Goal: Complete application form

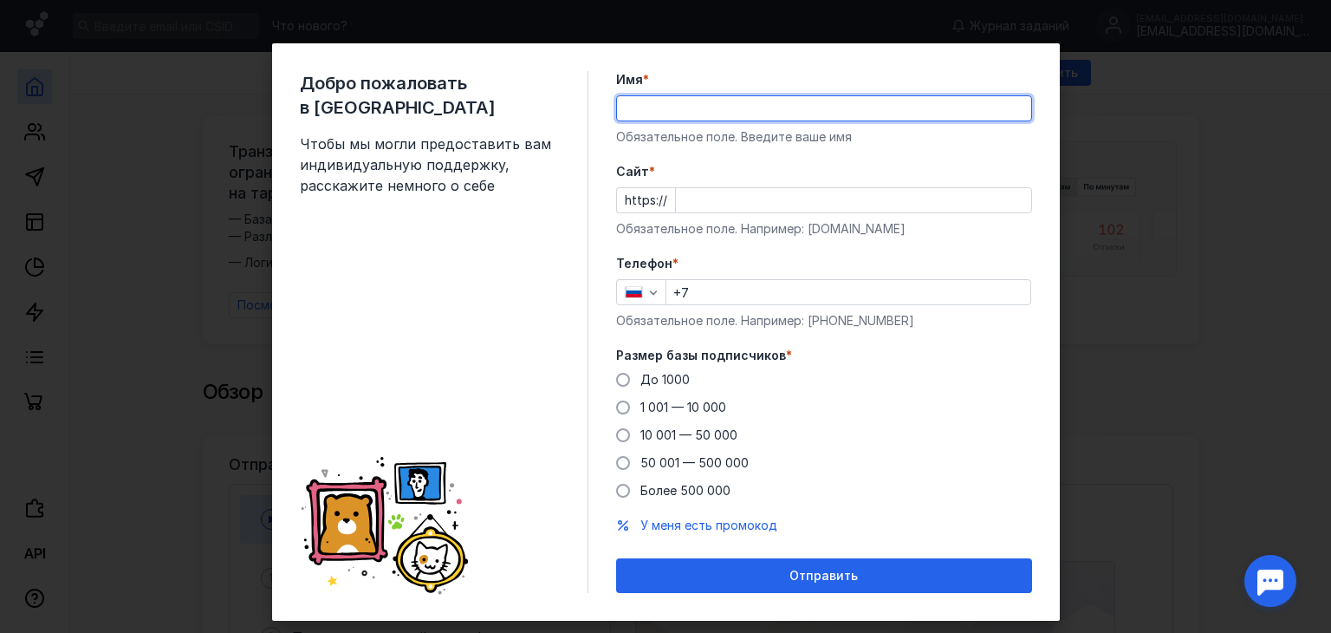
click at [716, 103] on input "Имя *" at bounding box center [824, 108] width 414 height 24
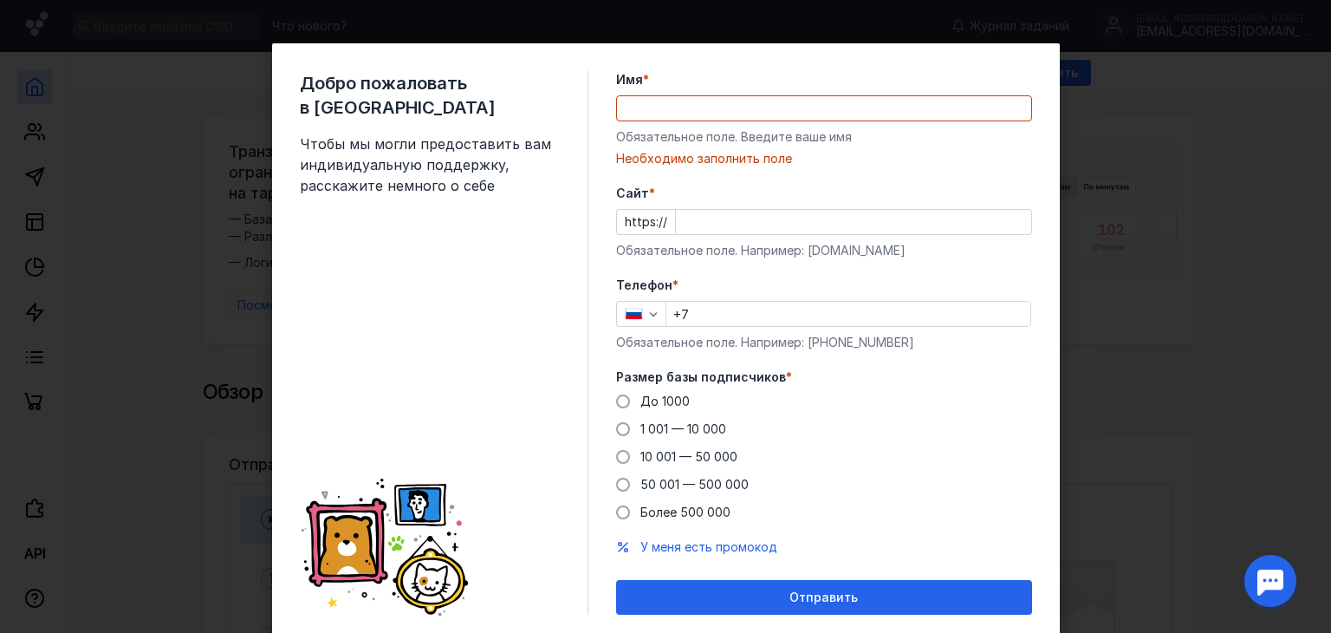
click at [979, 133] on div "Обязательное поле. Введите ваше имя" at bounding box center [824, 136] width 416 height 17
click at [682, 108] on input "Имя *" at bounding box center [824, 108] width 414 height 24
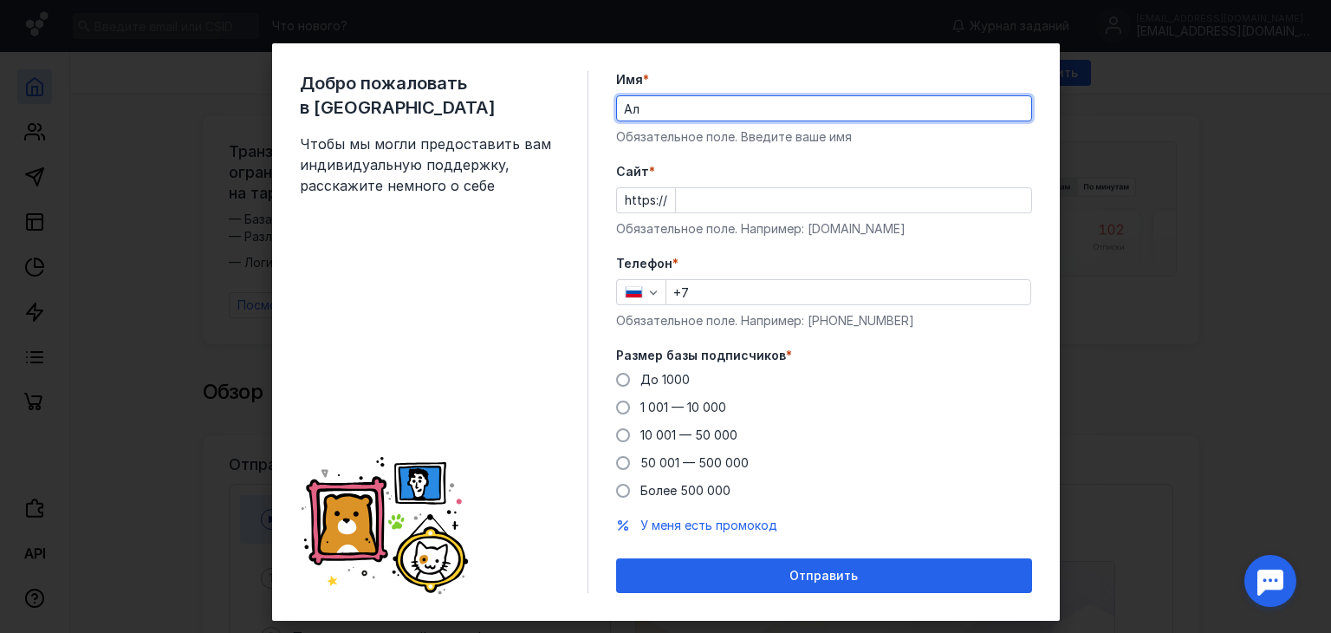
type input "[PERSON_NAME]"
click at [690, 202] on input "Cайт *" at bounding box center [853, 200] width 355 height 24
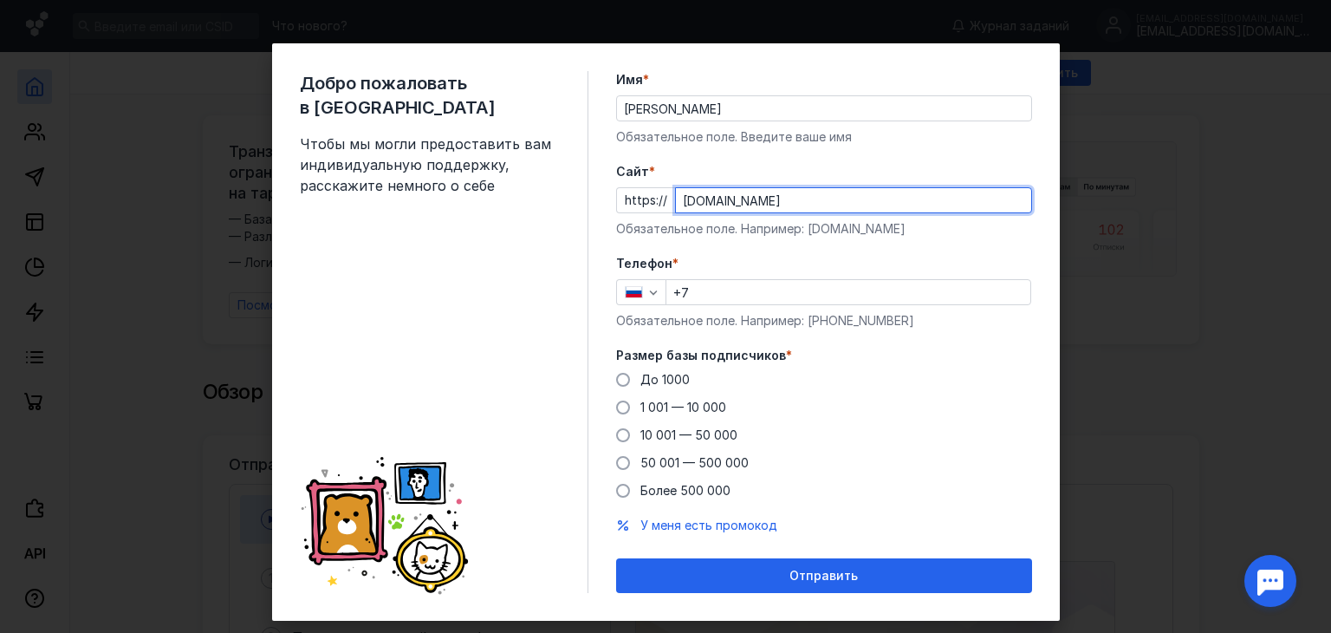
type input "[DOMAIN_NAME]"
click at [714, 289] on input "+7" at bounding box center [849, 292] width 364 height 24
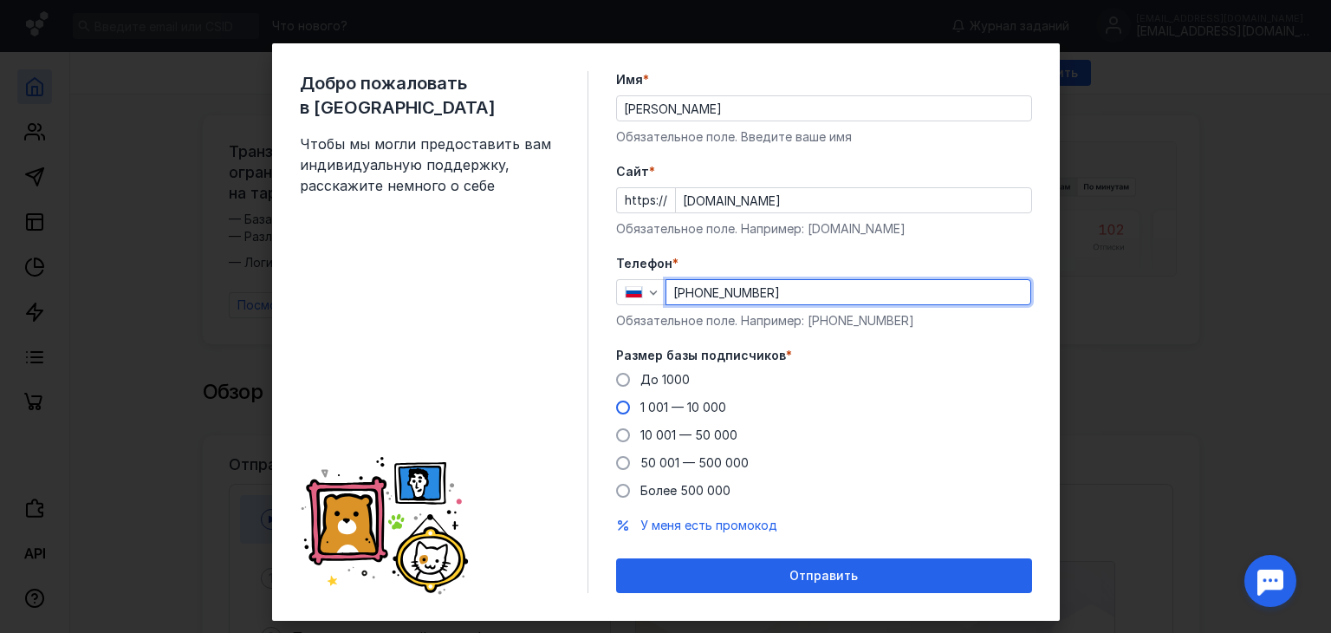
type input "[PHONE_NUMBER]"
click at [616, 401] on span at bounding box center [623, 407] width 14 height 14
click at [0, 0] on input "1 001 — 10 000" at bounding box center [0, 0] width 0 height 0
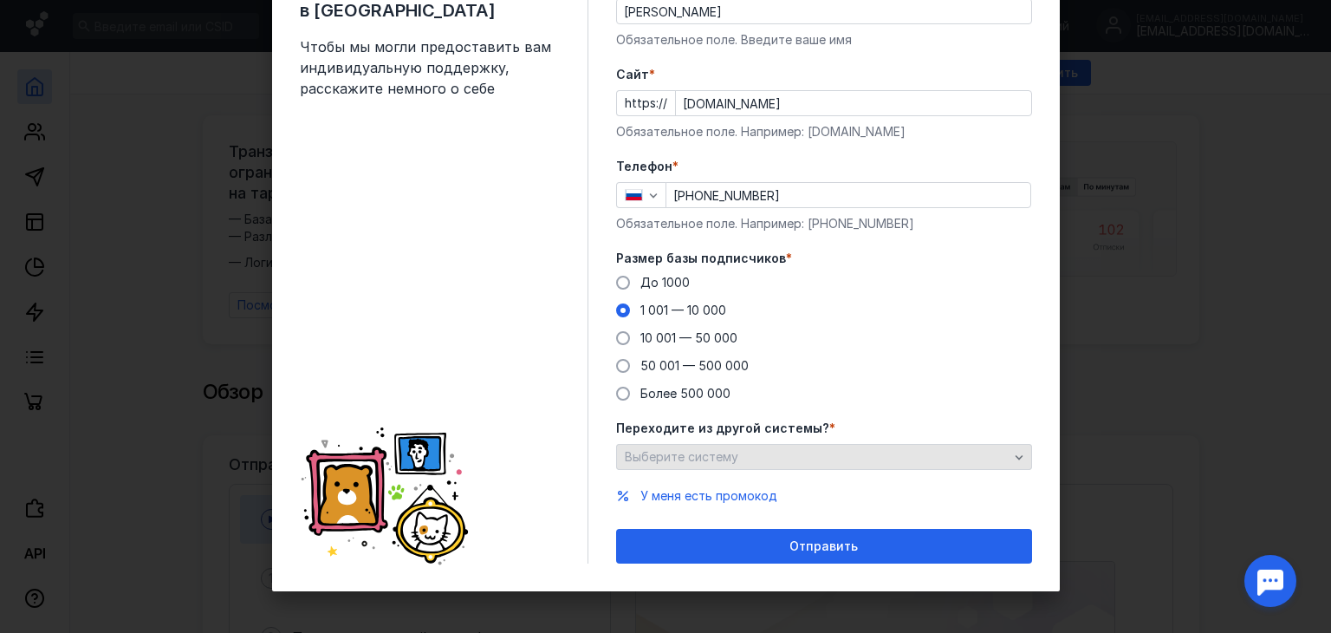
scroll to position [99, 0]
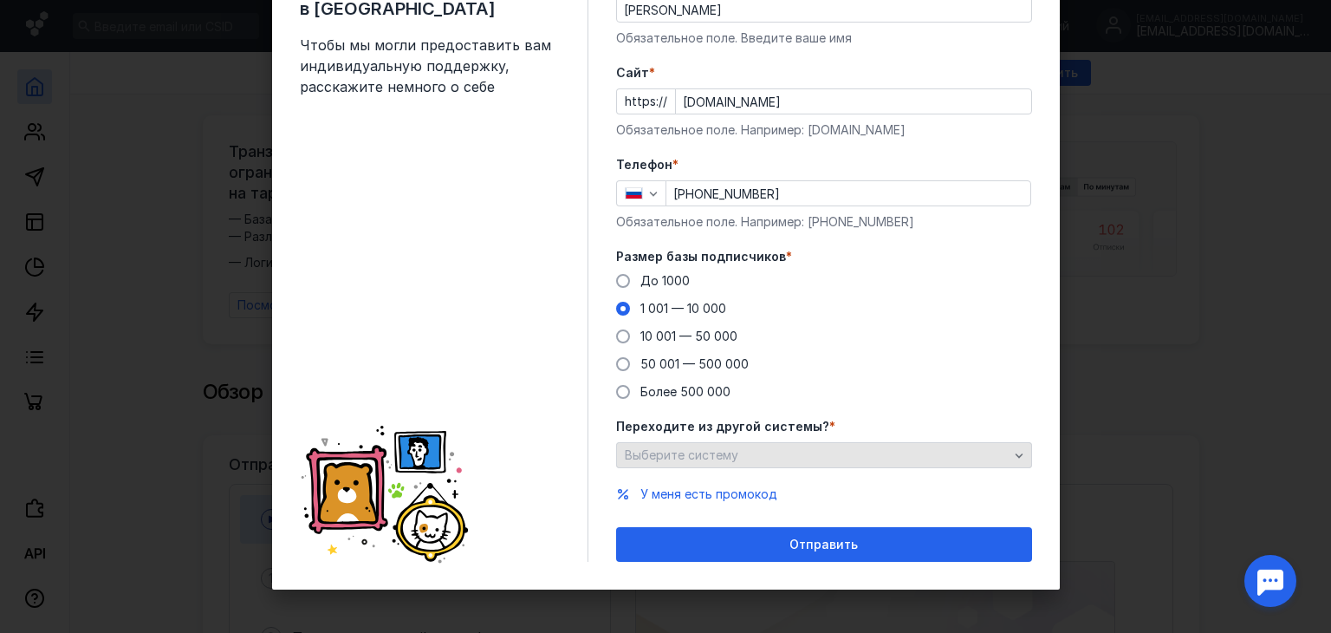
click at [728, 453] on span "Выберите систему" at bounding box center [682, 454] width 114 height 15
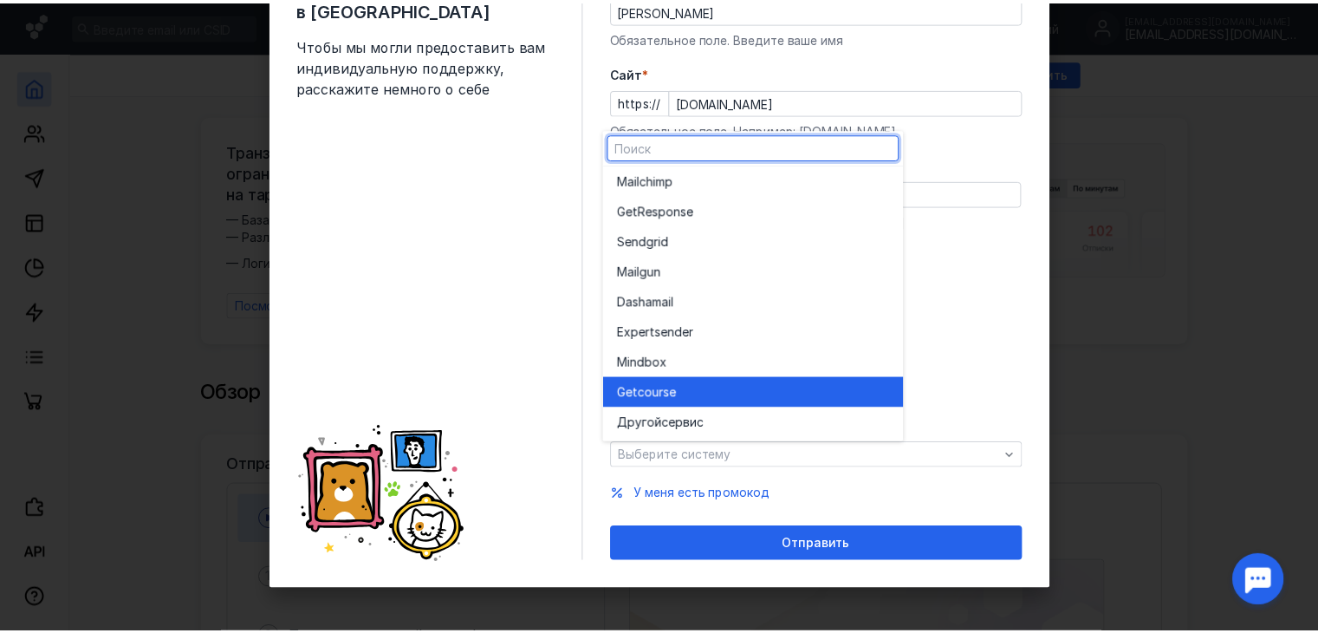
scroll to position [0, 0]
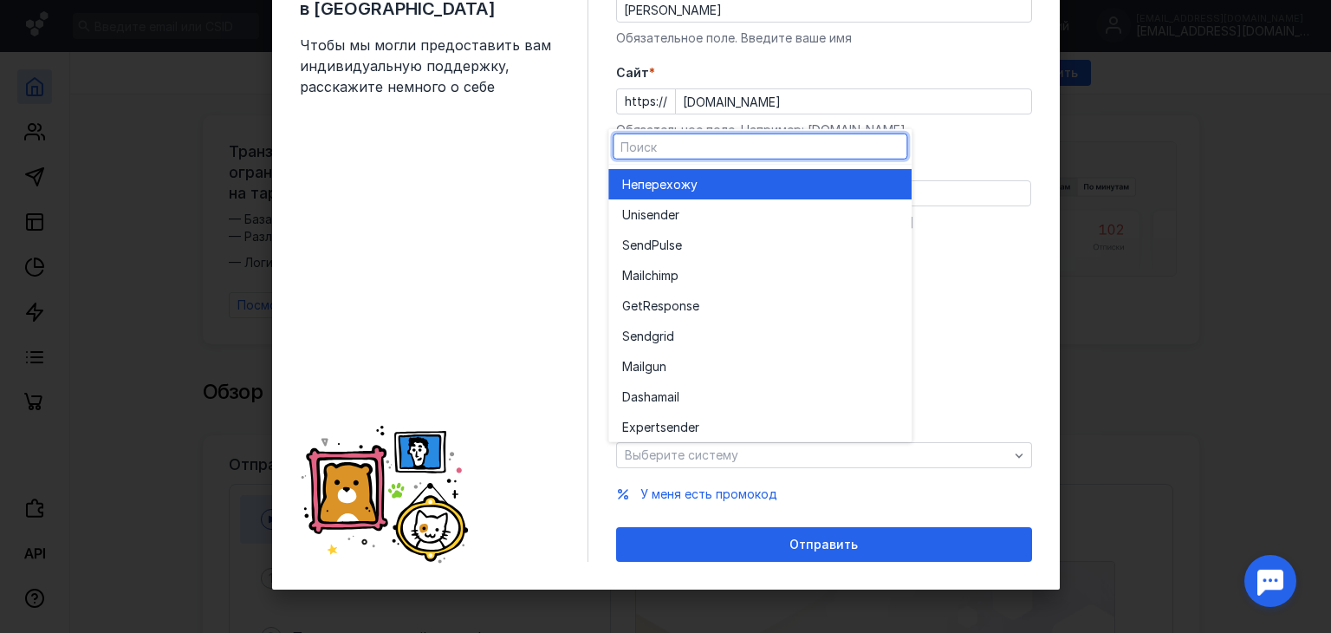
click at [670, 192] on span "перехожу" at bounding box center [668, 183] width 60 height 17
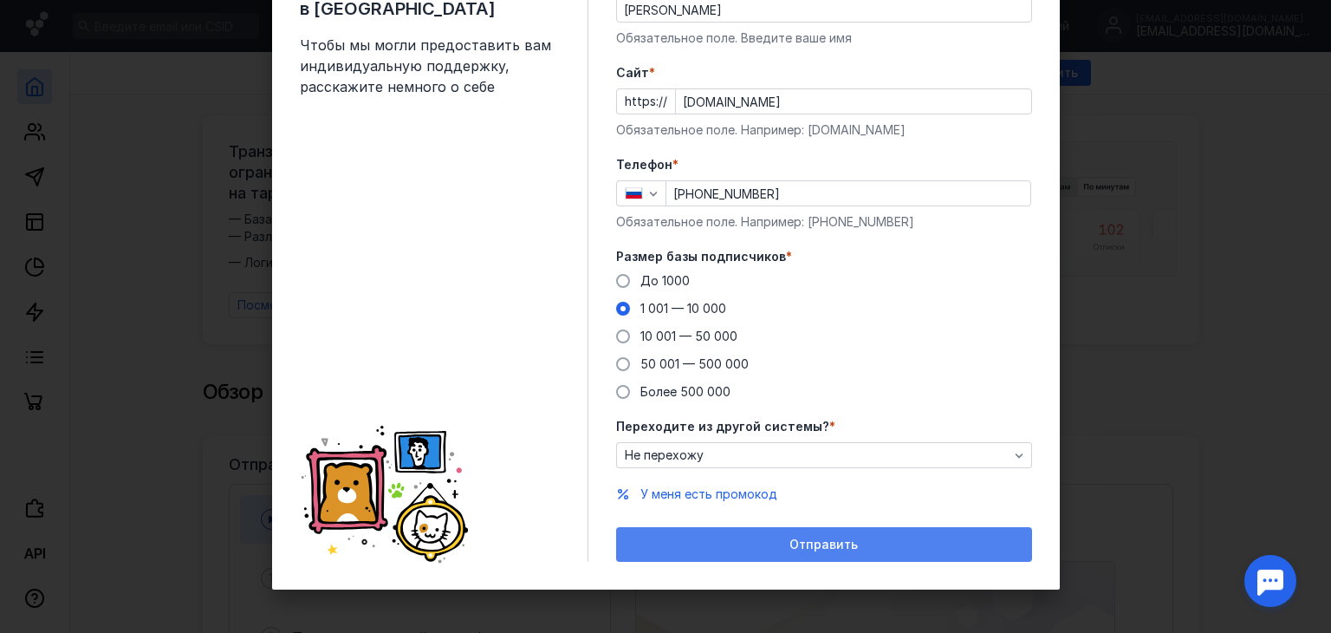
click at [777, 535] on div "Отправить" at bounding box center [824, 544] width 416 height 35
